Goal: Information Seeking & Learning: Find specific fact

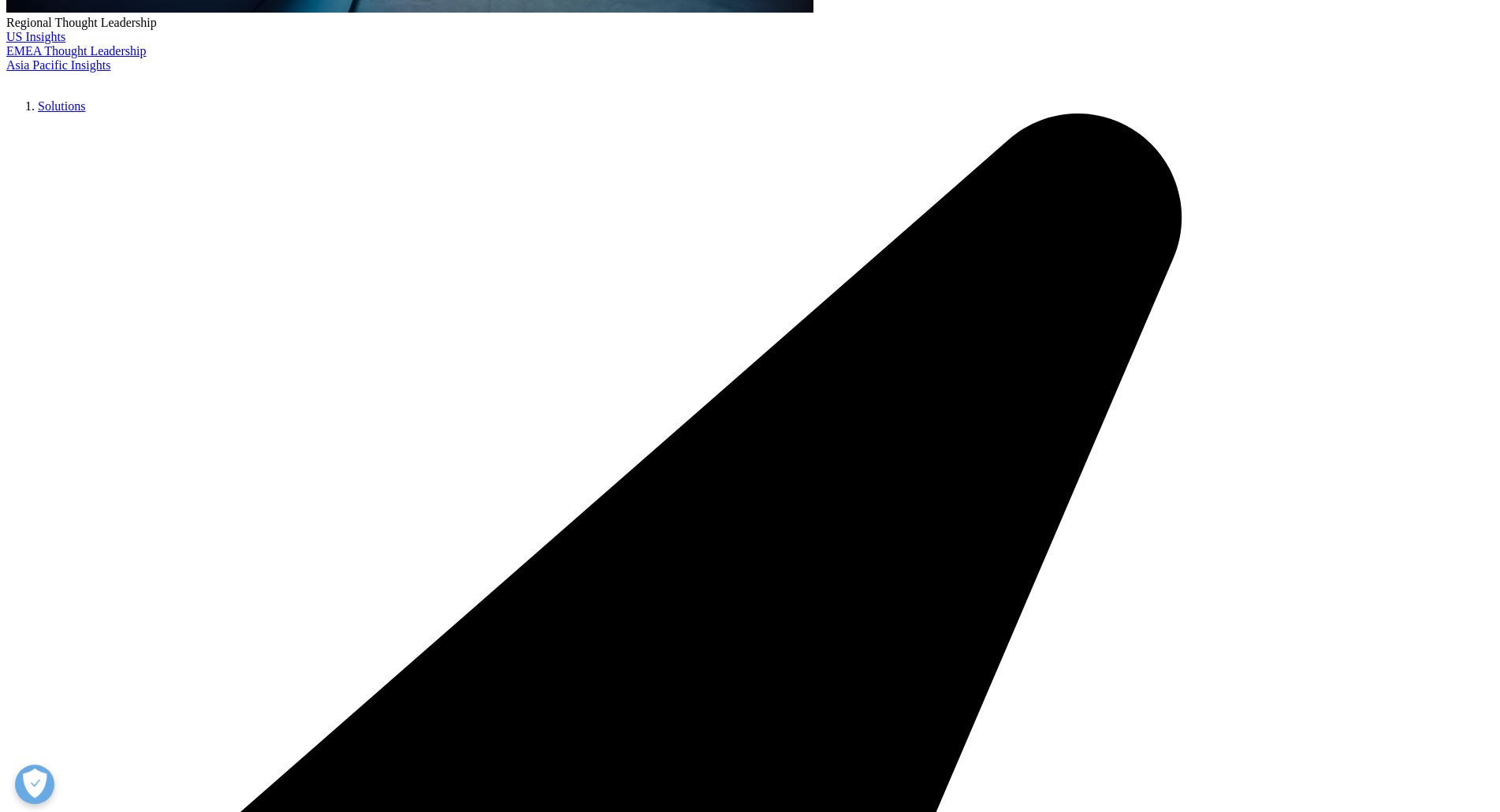
scroll to position [709, 0]
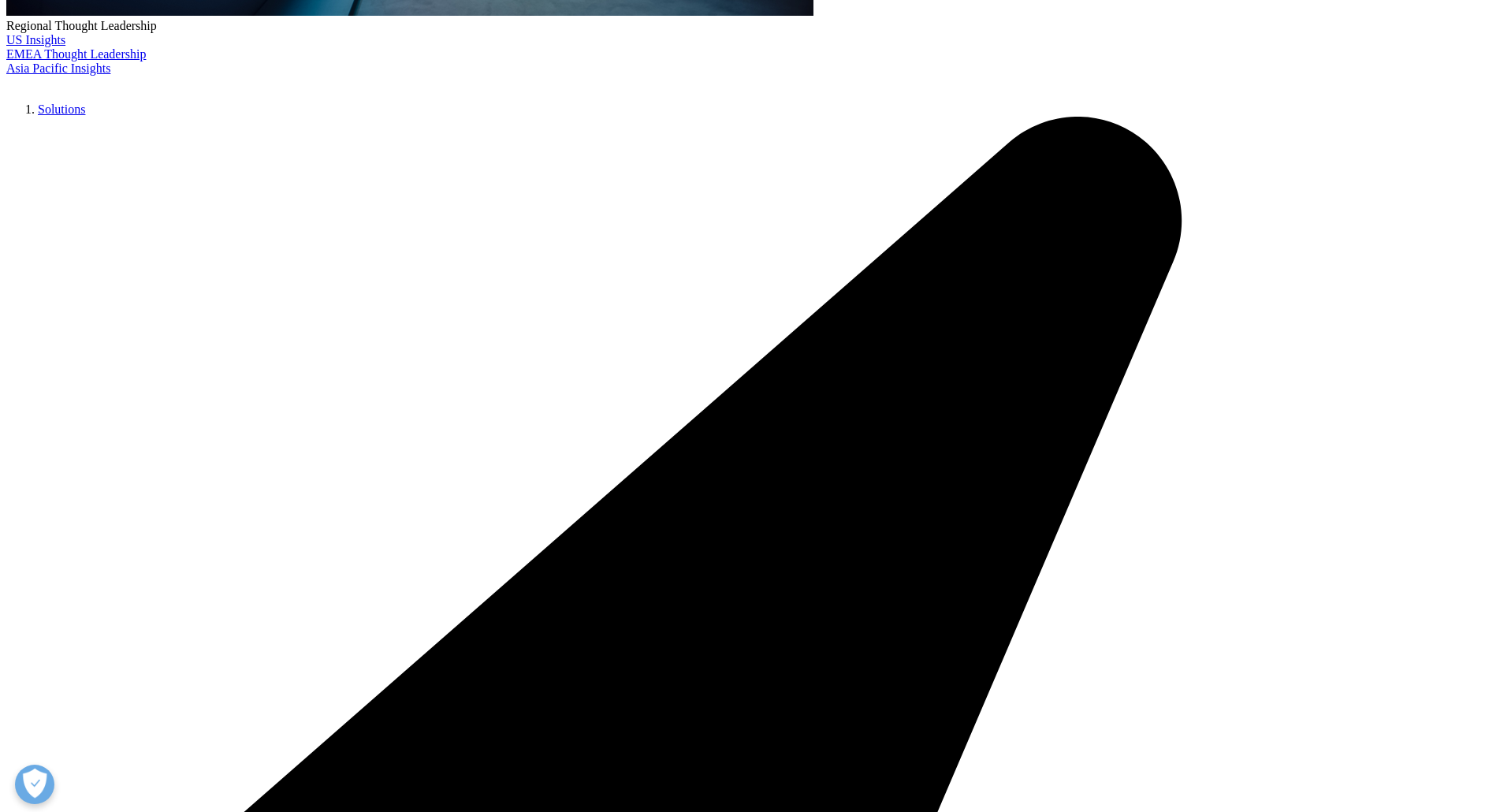
drag, startPoint x: 852, startPoint y: 186, endPoint x: 902, endPoint y: 185, distance: 50.0
copy p "Rezdiffra"
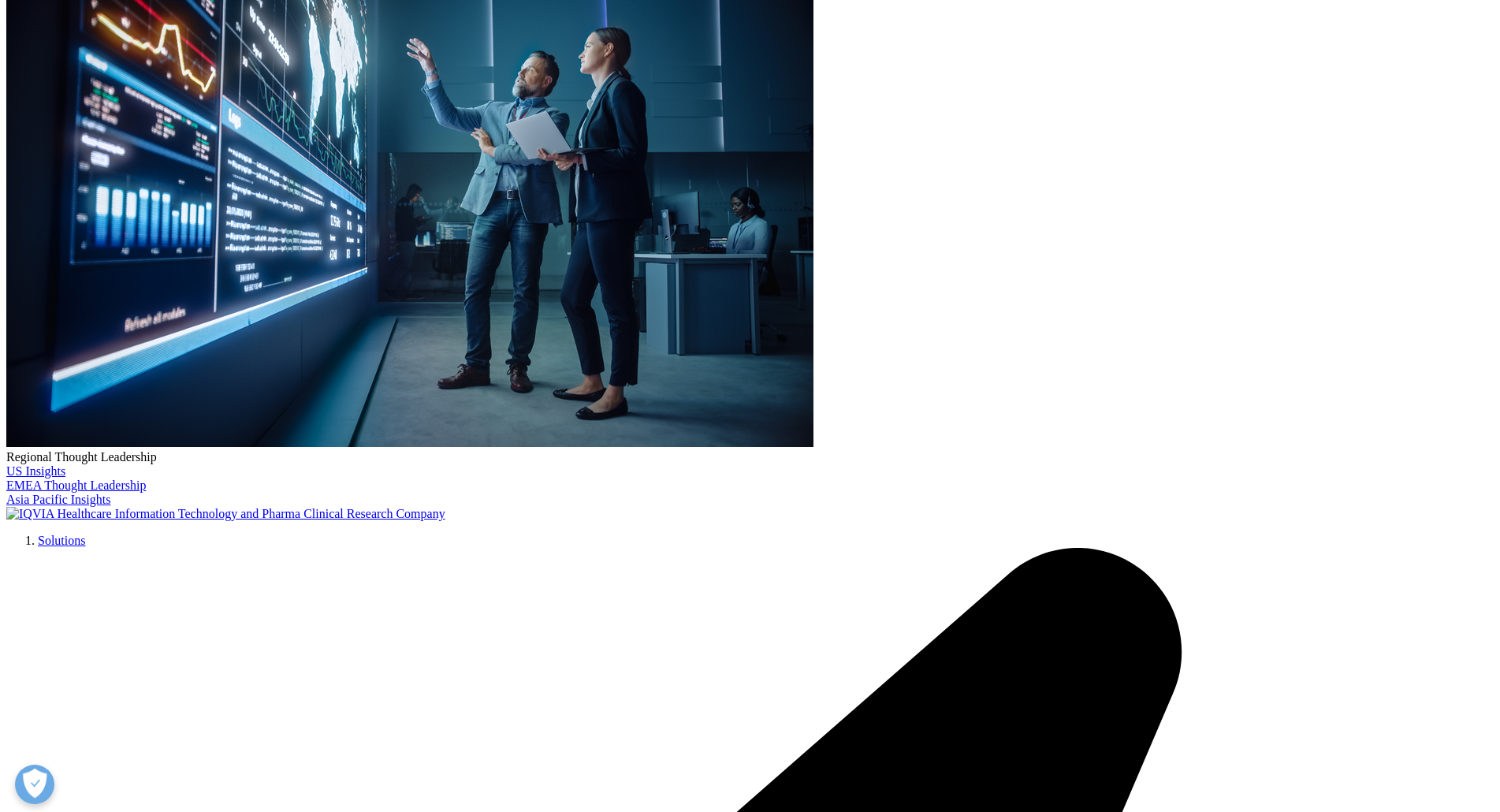
scroll to position [315, 0]
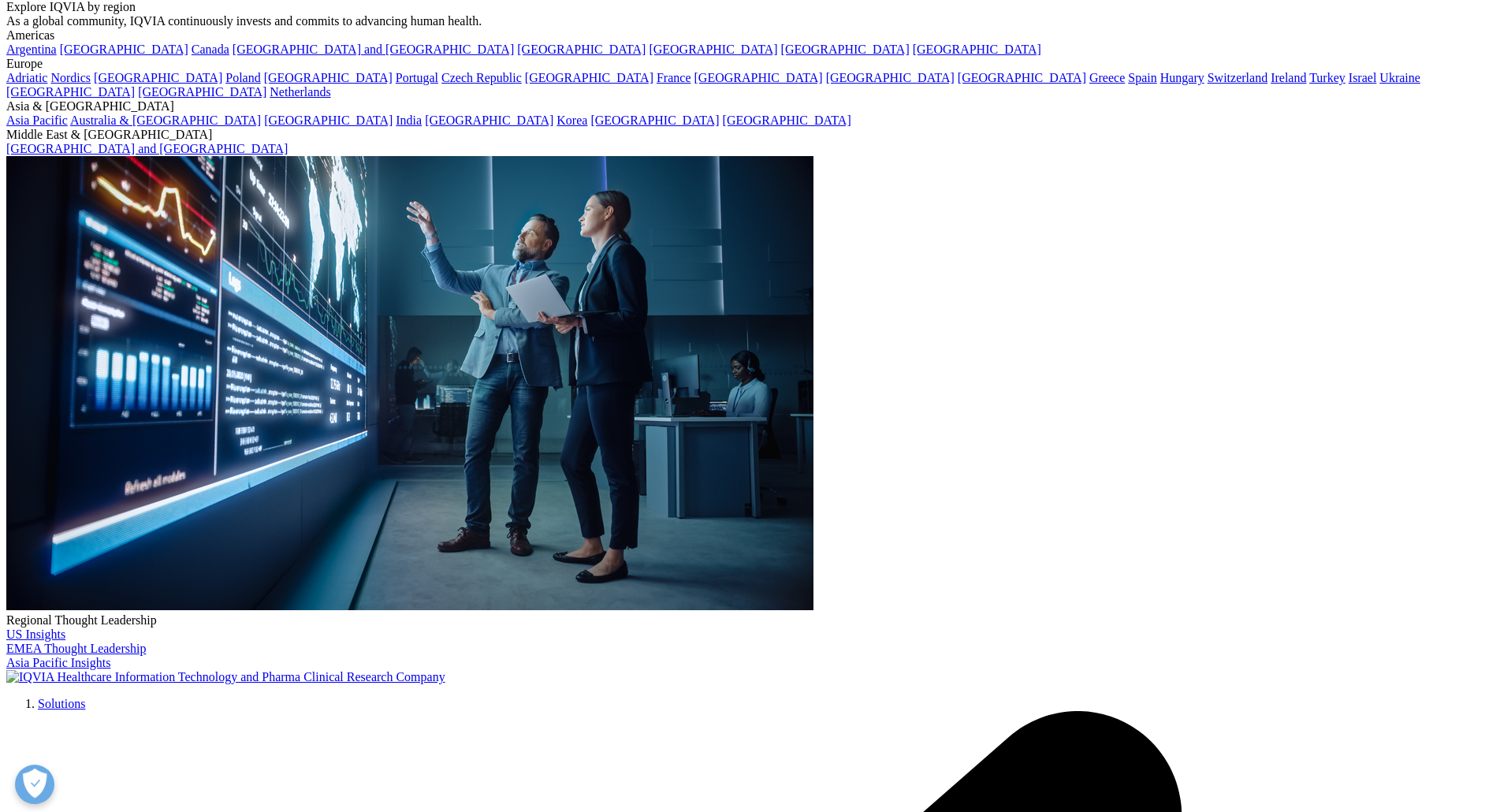
scroll to position [0, 0]
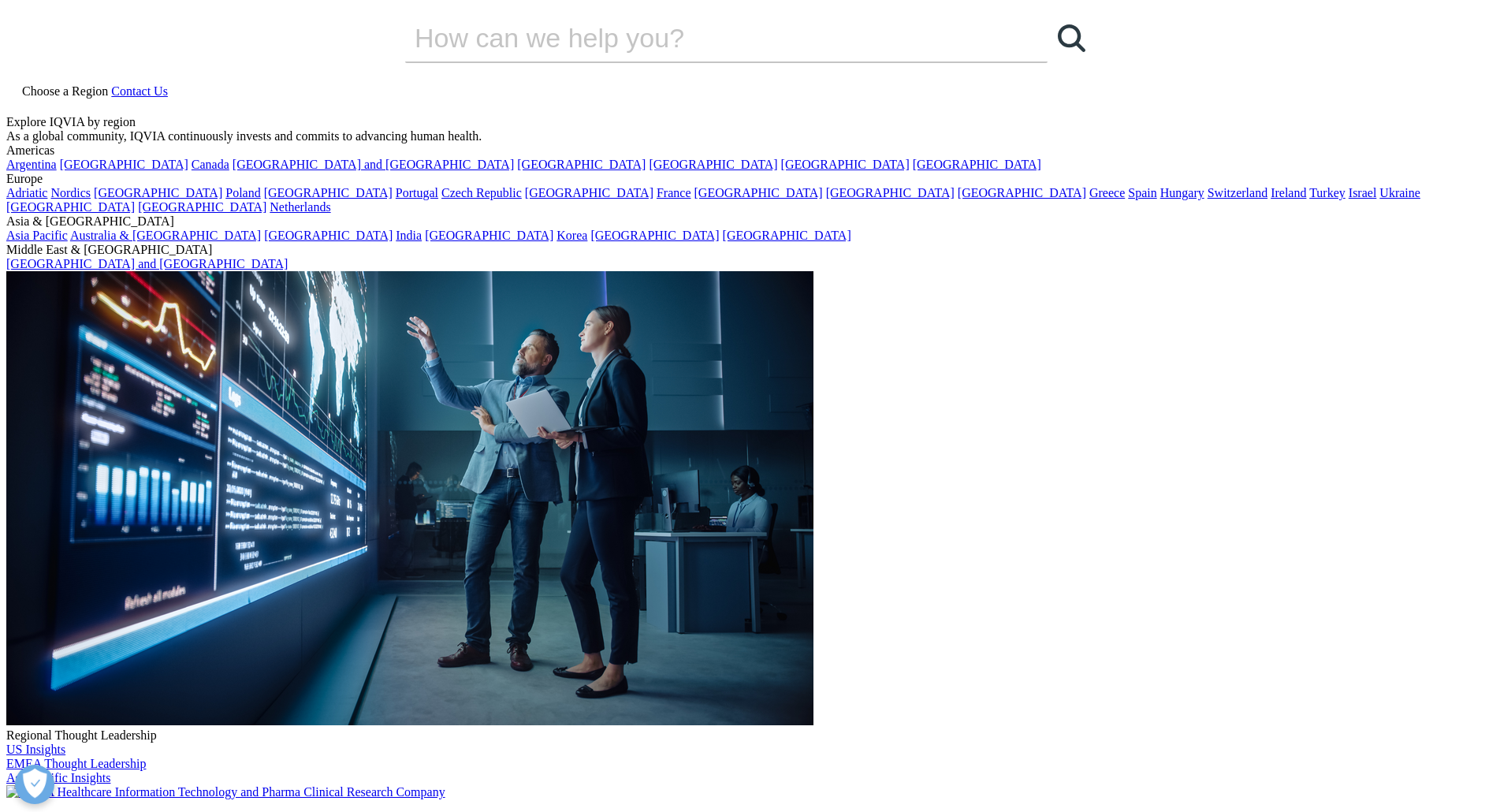
drag, startPoint x: 287, startPoint y: 322, endPoint x: 387, endPoint y: 324, distance: 100.0
copy div "[PERSON_NAME],"
drag, startPoint x: 288, startPoint y: 317, endPoint x: 378, endPoint y: 324, distance: 90.3
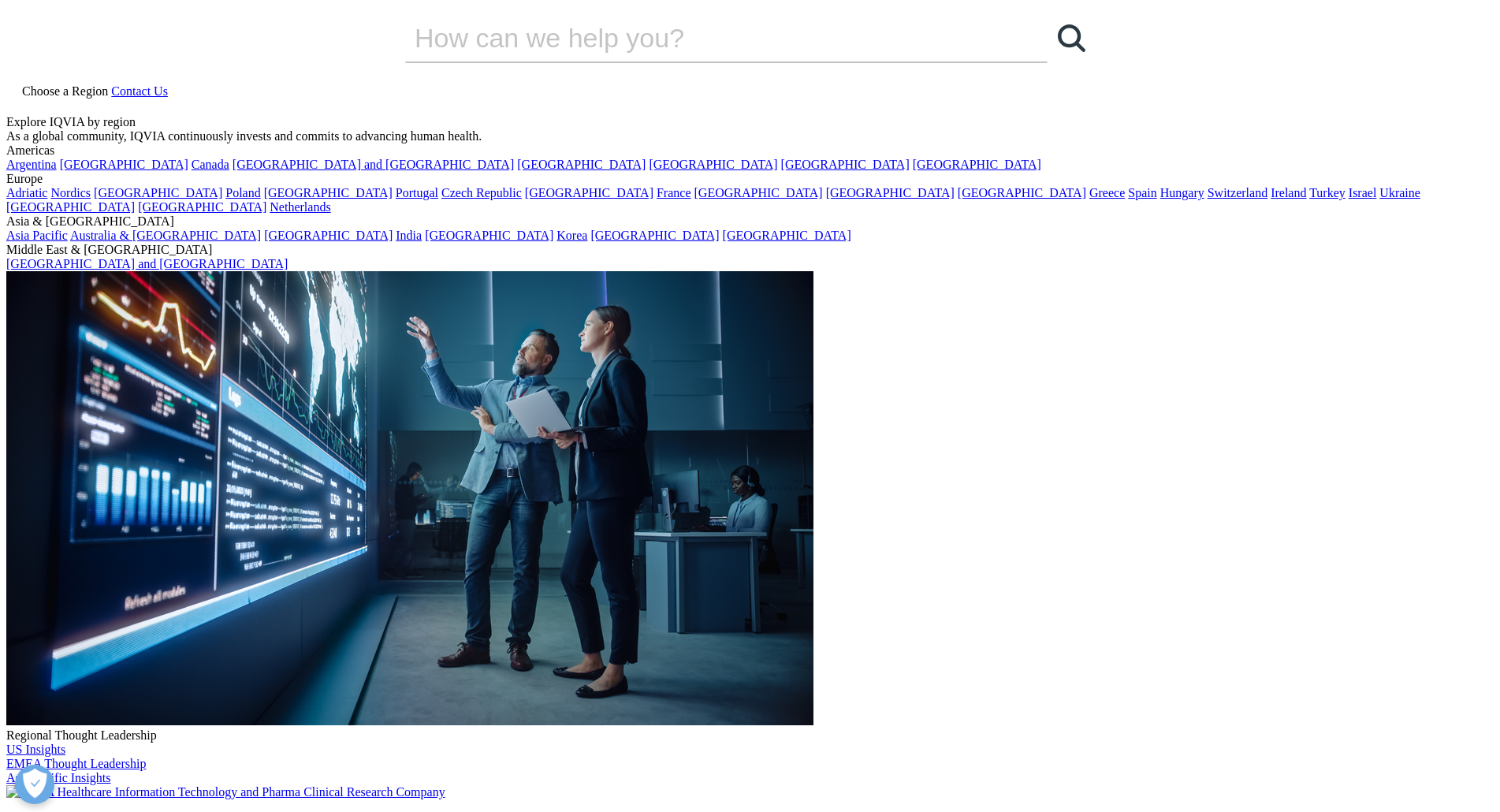
copy div "[PERSON_NAME]"
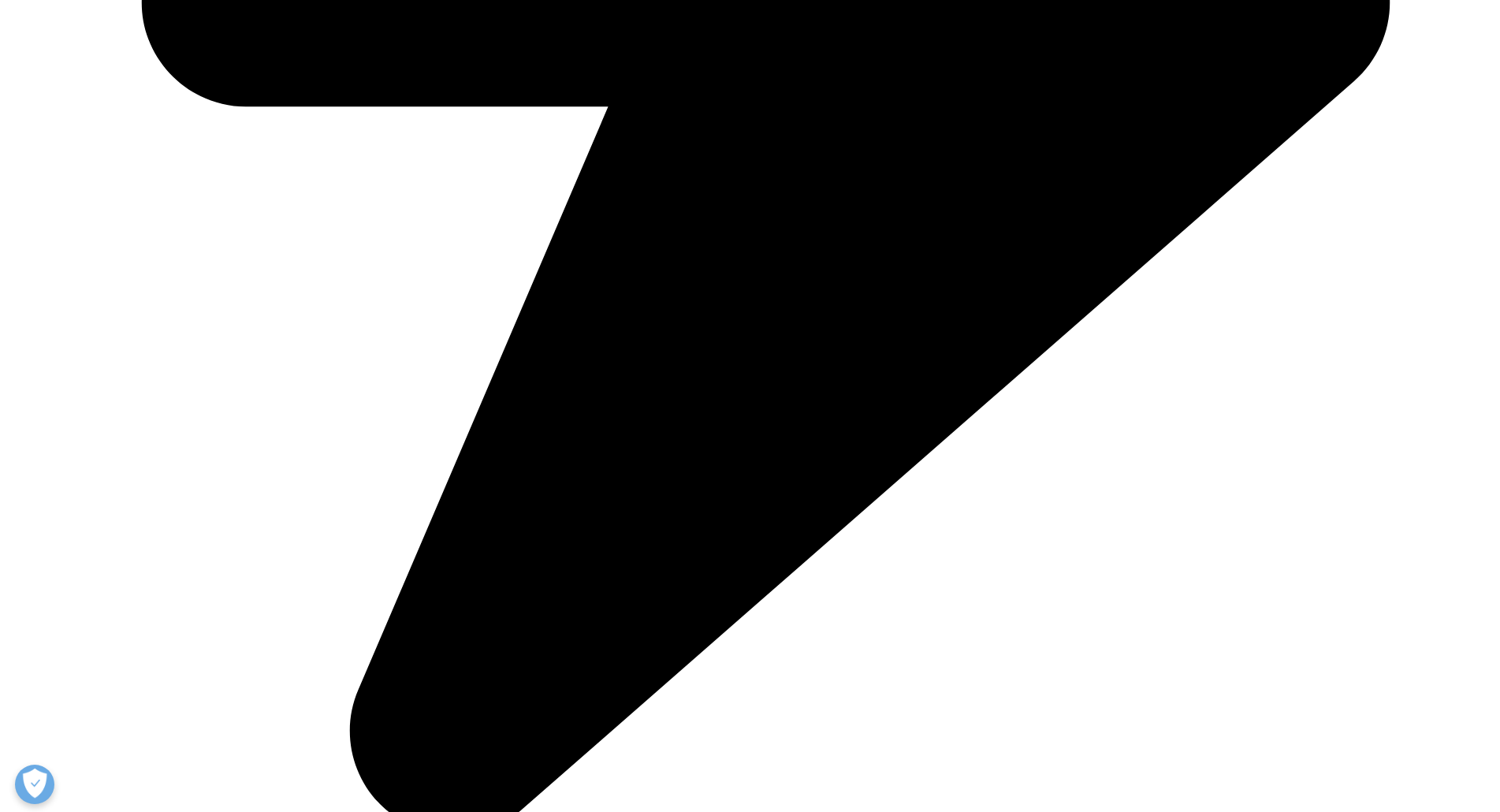
scroll to position [2207, 0]
